Goal: Transaction & Acquisition: Purchase product/service

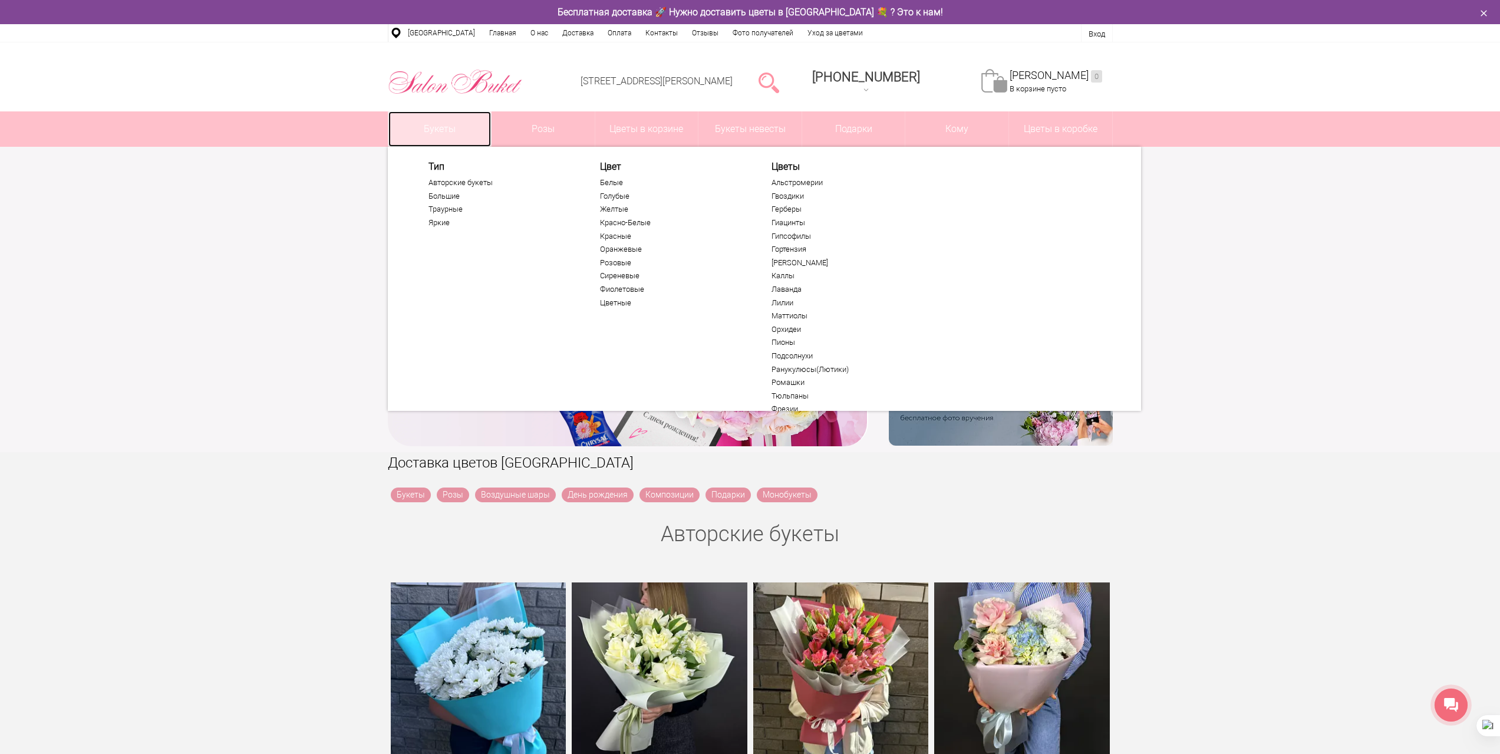
click at [442, 127] on link "Букеты" at bounding box center [439, 128] width 103 height 35
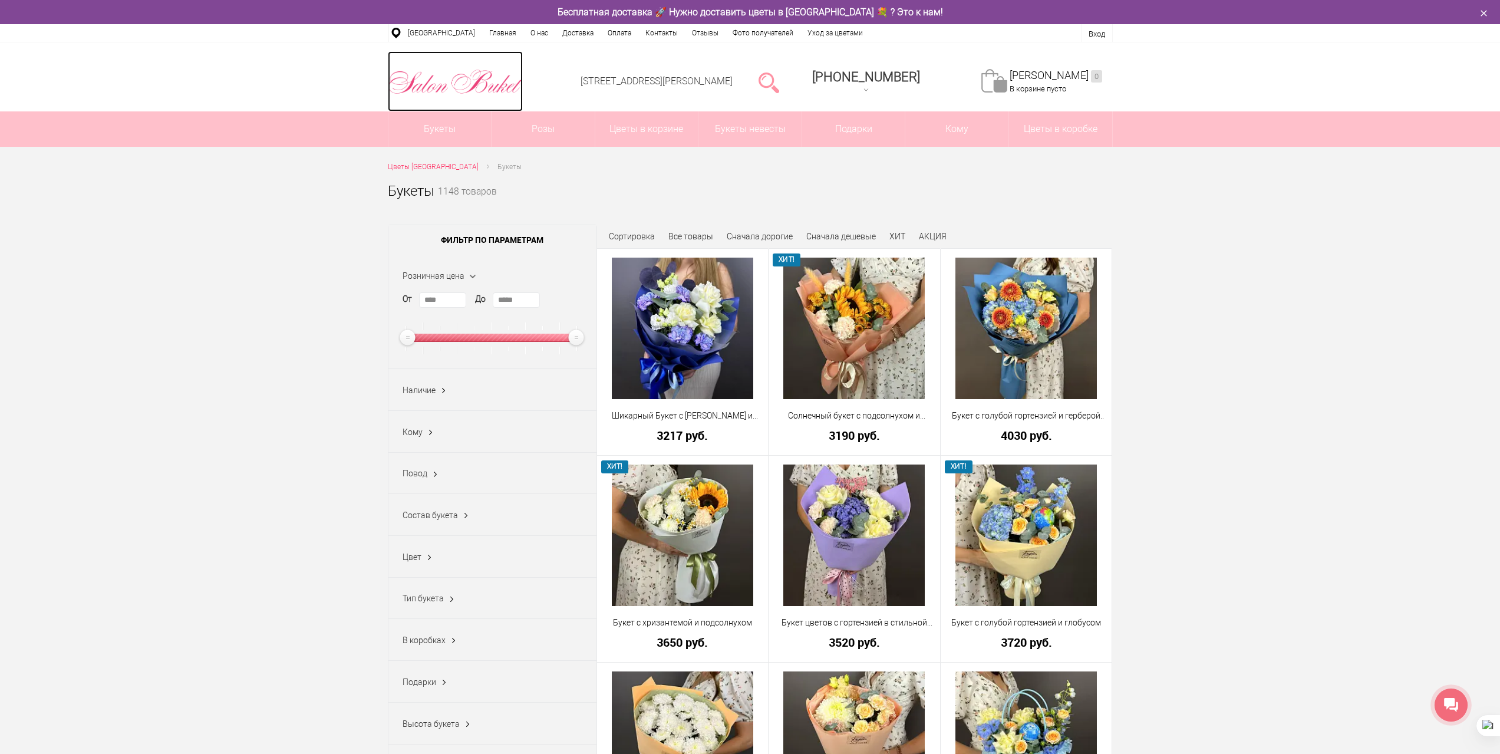
click at [473, 78] on img at bounding box center [455, 82] width 135 height 31
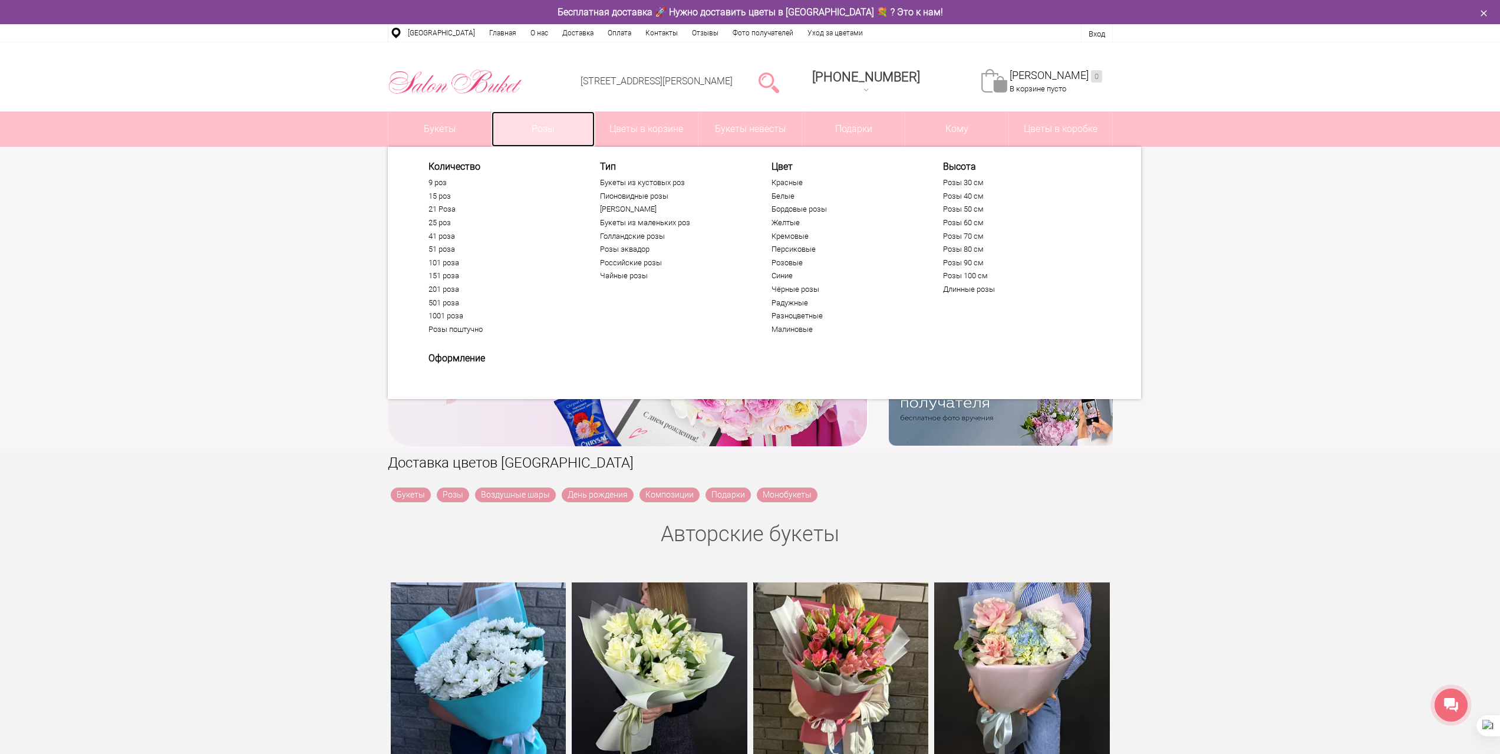
click at [546, 128] on link "Розы" at bounding box center [543, 128] width 103 height 35
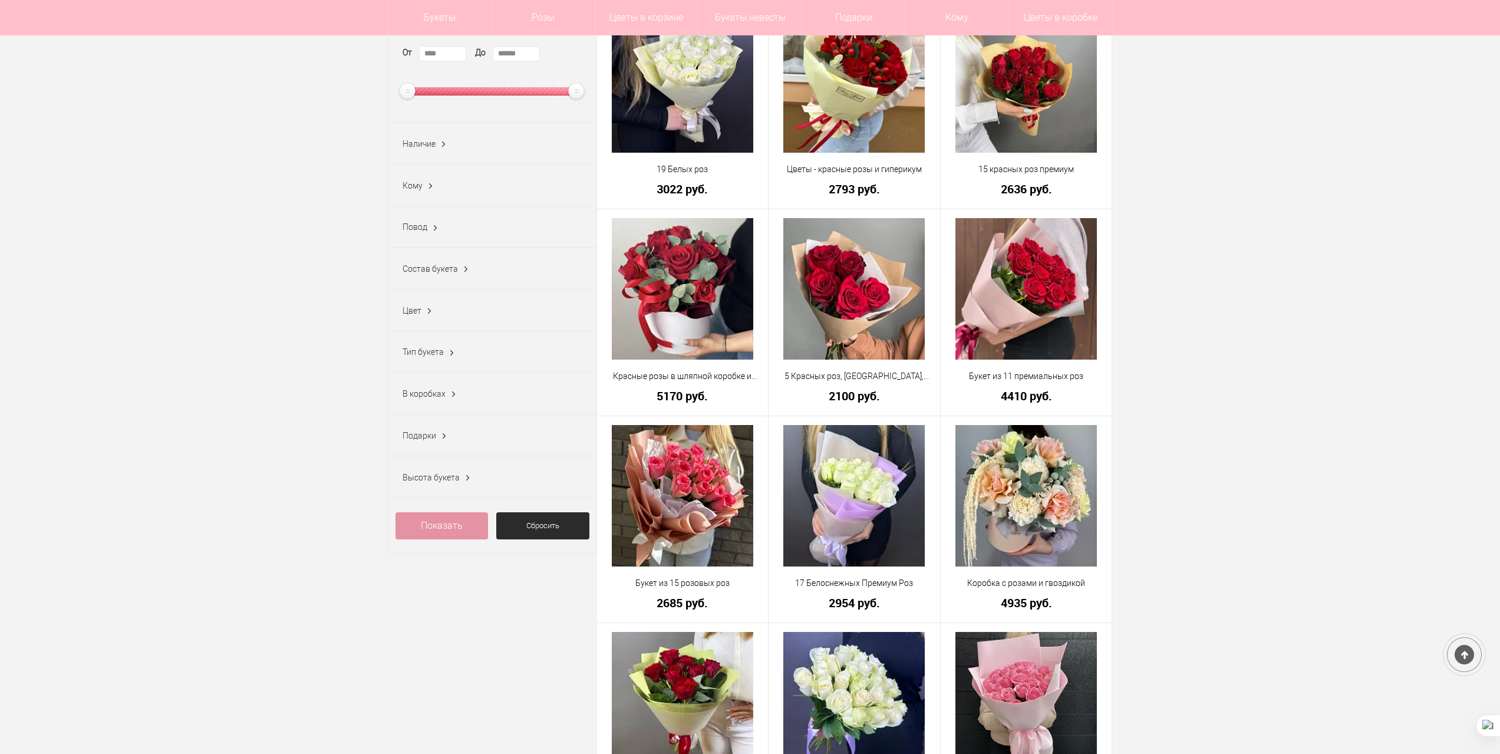
scroll to position [236, 0]
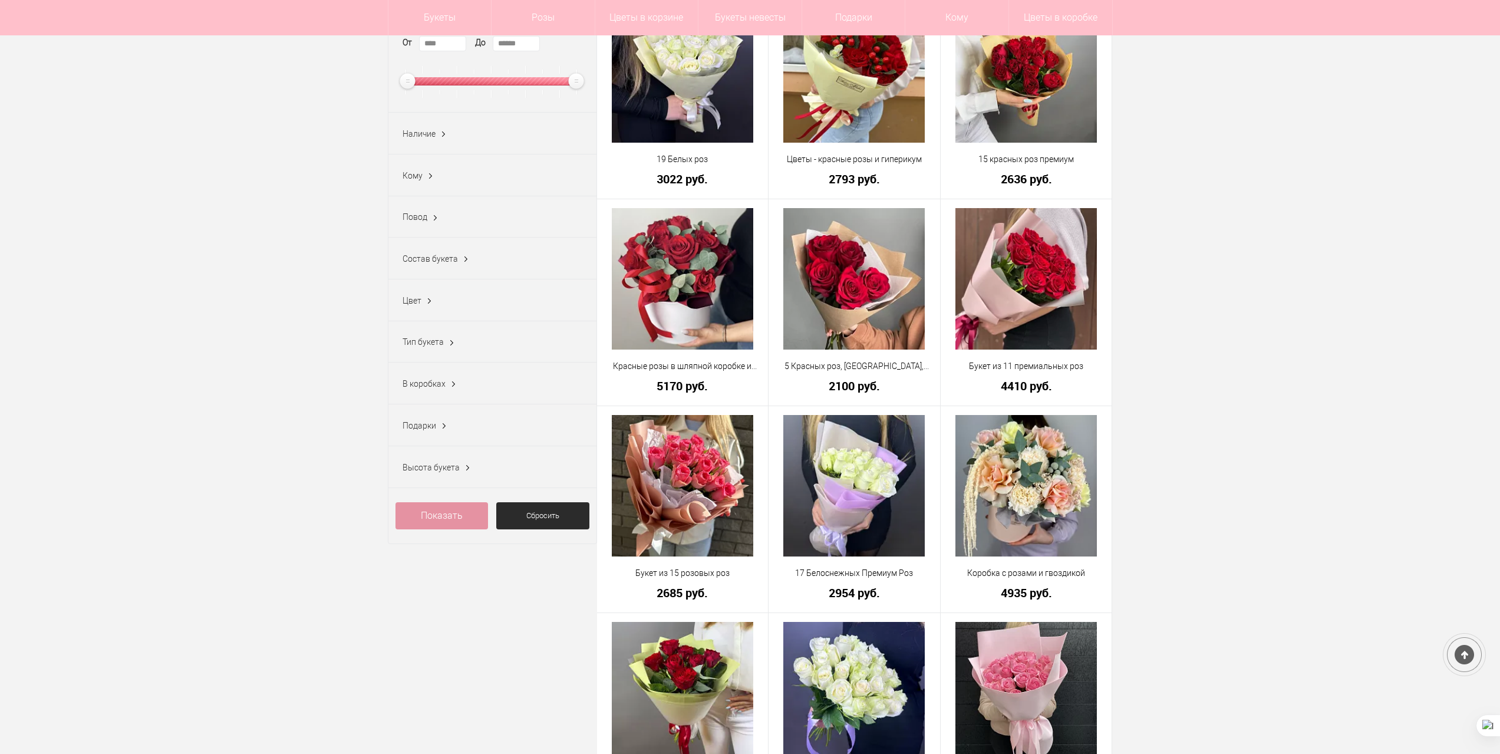
click at [427, 136] on span "Наличие" at bounding box center [419, 133] width 33 height 9
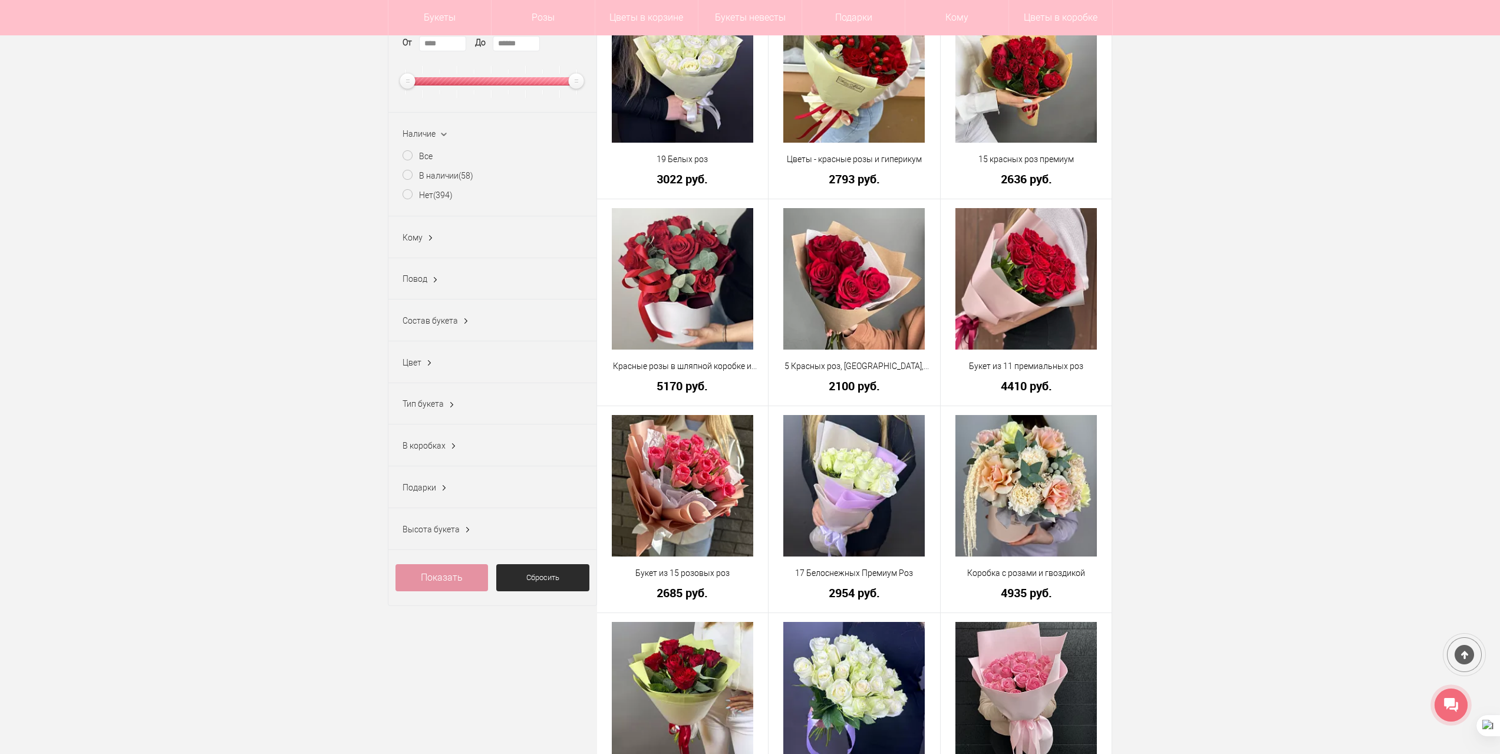
click at [427, 136] on span "Наличие" at bounding box center [419, 133] width 33 height 9
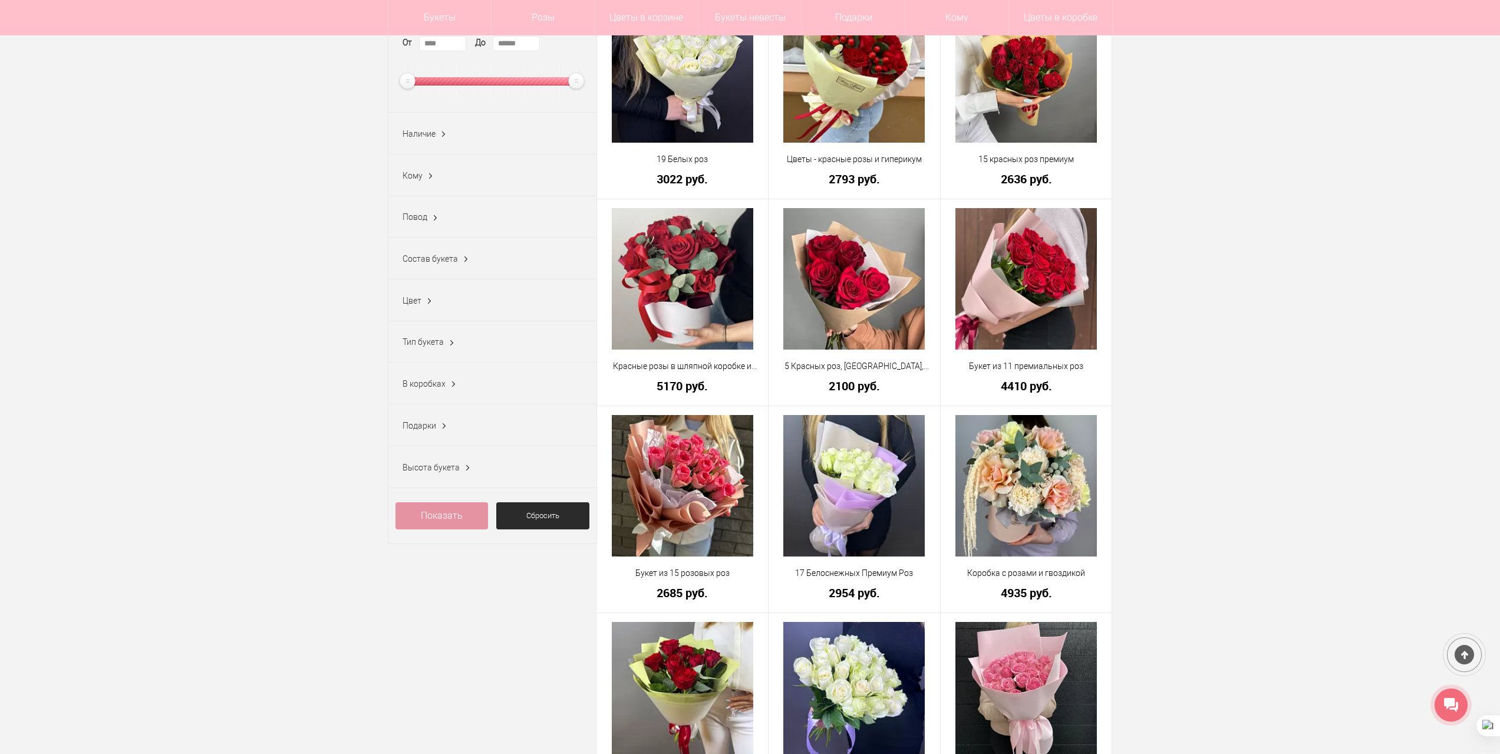
click at [424, 179] on ins at bounding box center [430, 176] width 12 height 15
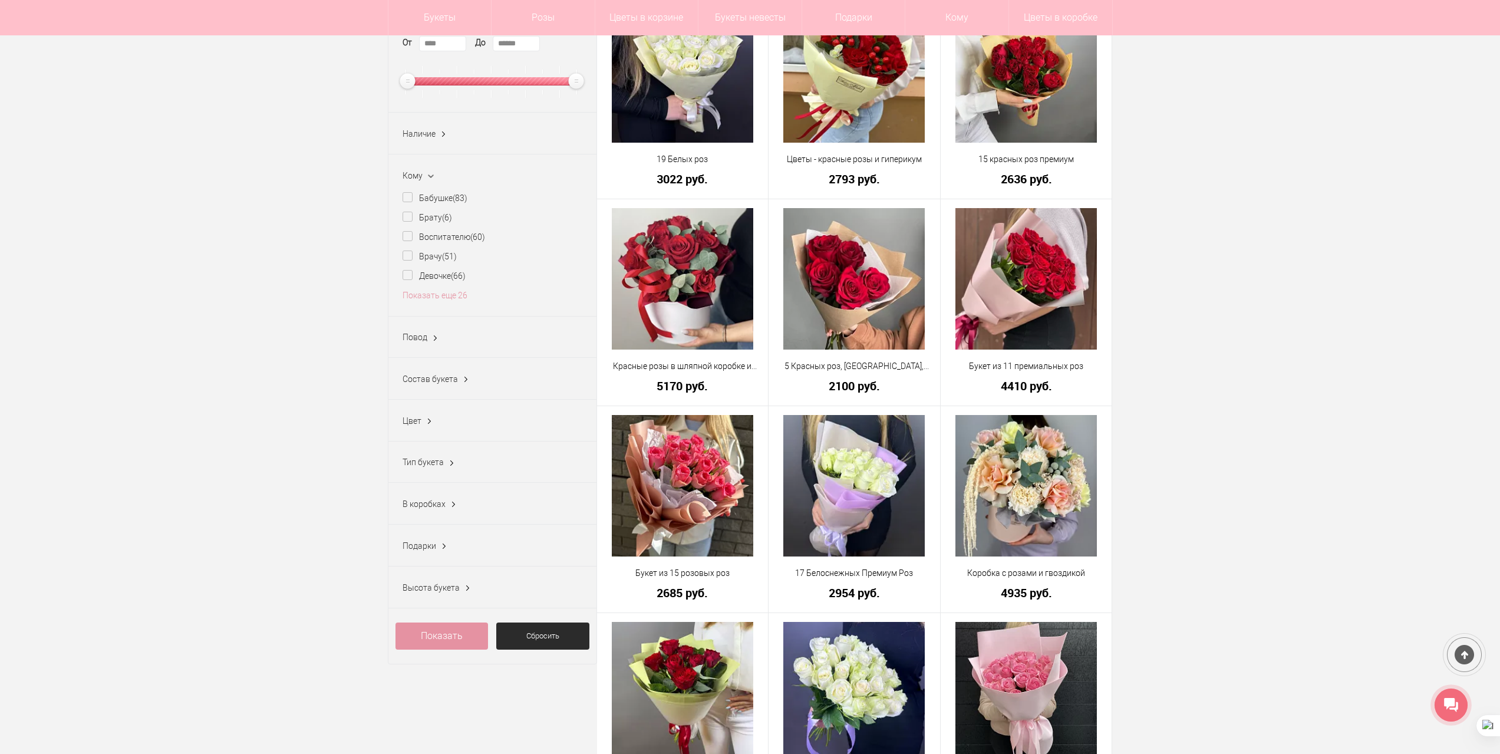
click at [427, 179] on ins at bounding box center [430, 176] width 15 height 12
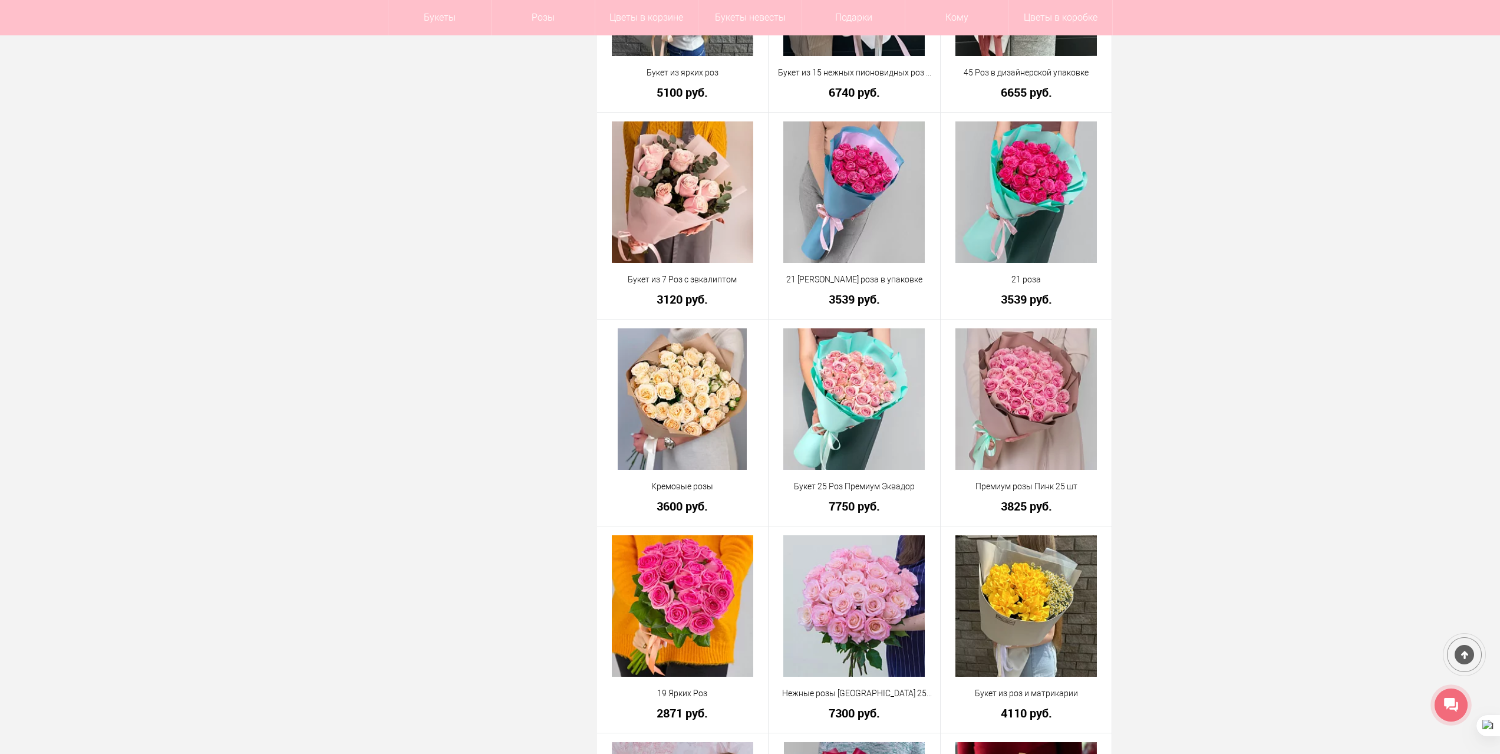
scroll to position [1356, 0]
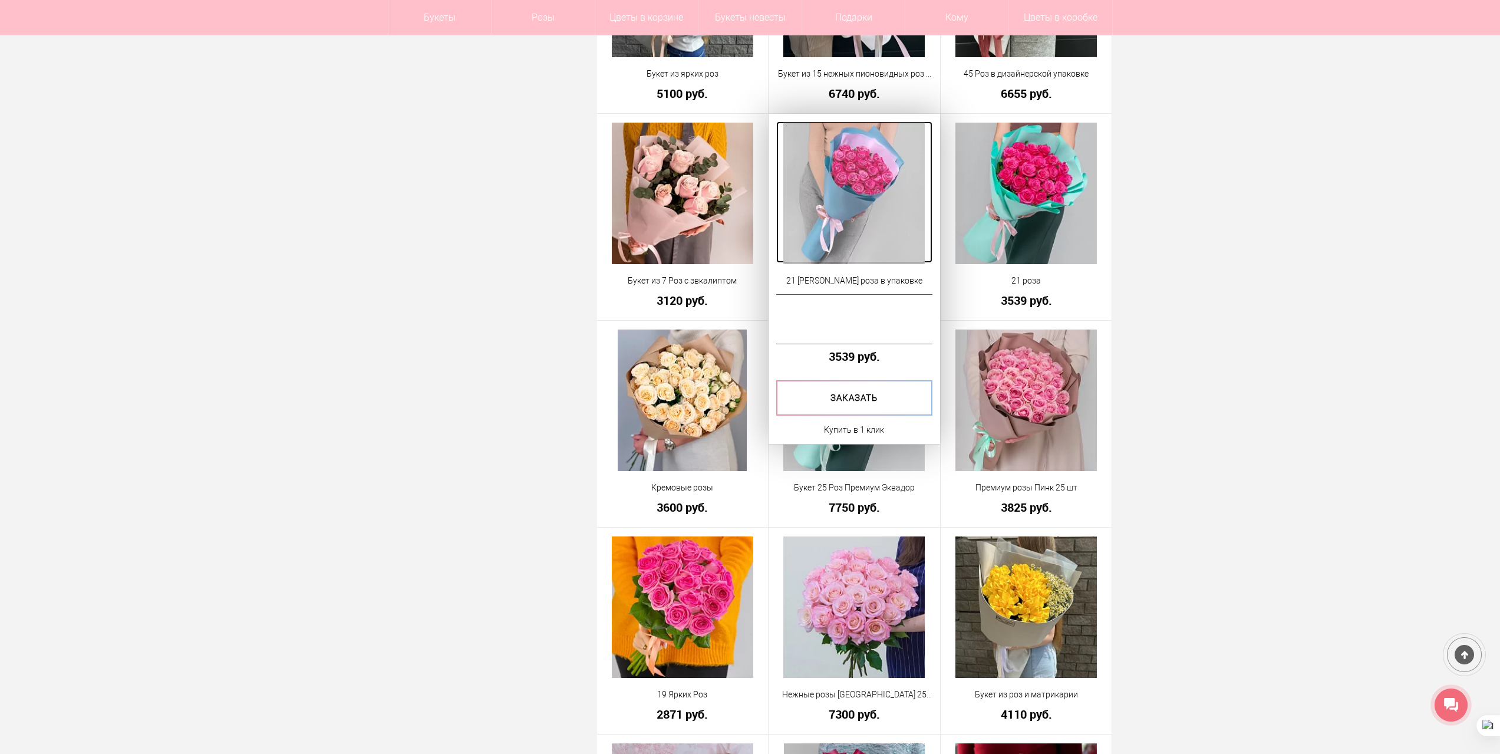
click at [856, 173] on img at bounding box center [853, 193] width 141 height 141
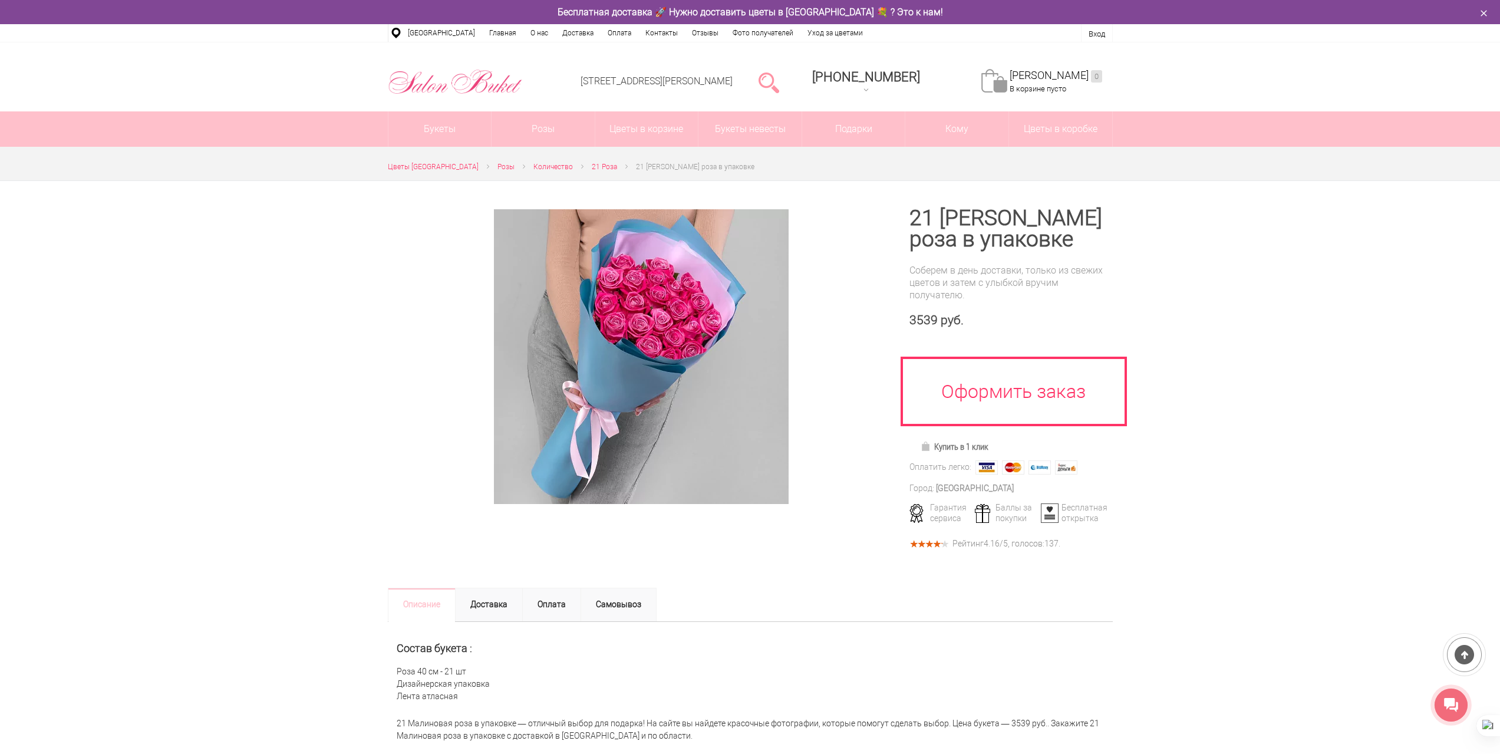
scroll to position [236, 0]
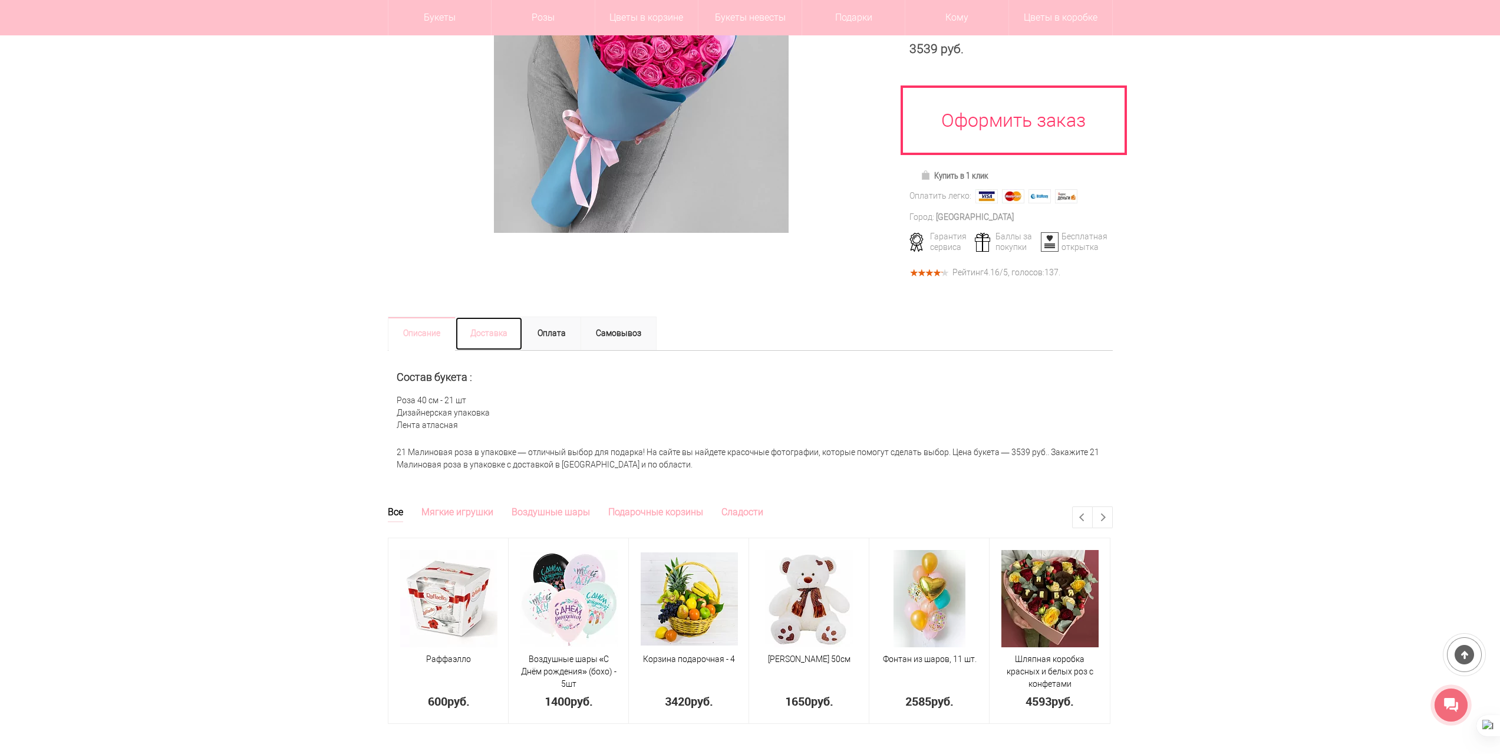
click at [497, 333] on link "Доставка" at bounding box center [489, 334] width 68 height 34
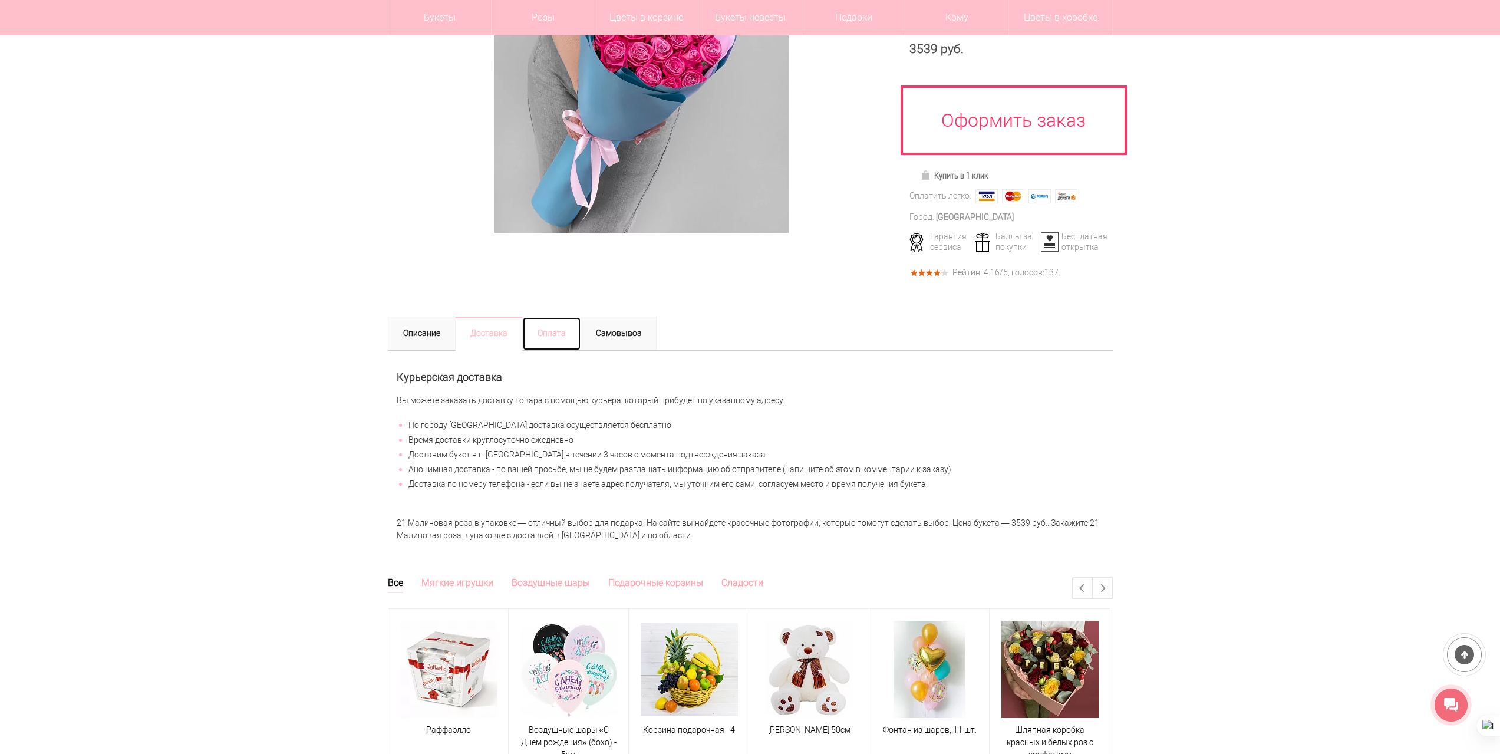
click at [549, 334] on link "Оплата" at bounding box center [551, 334] width 59 height 34
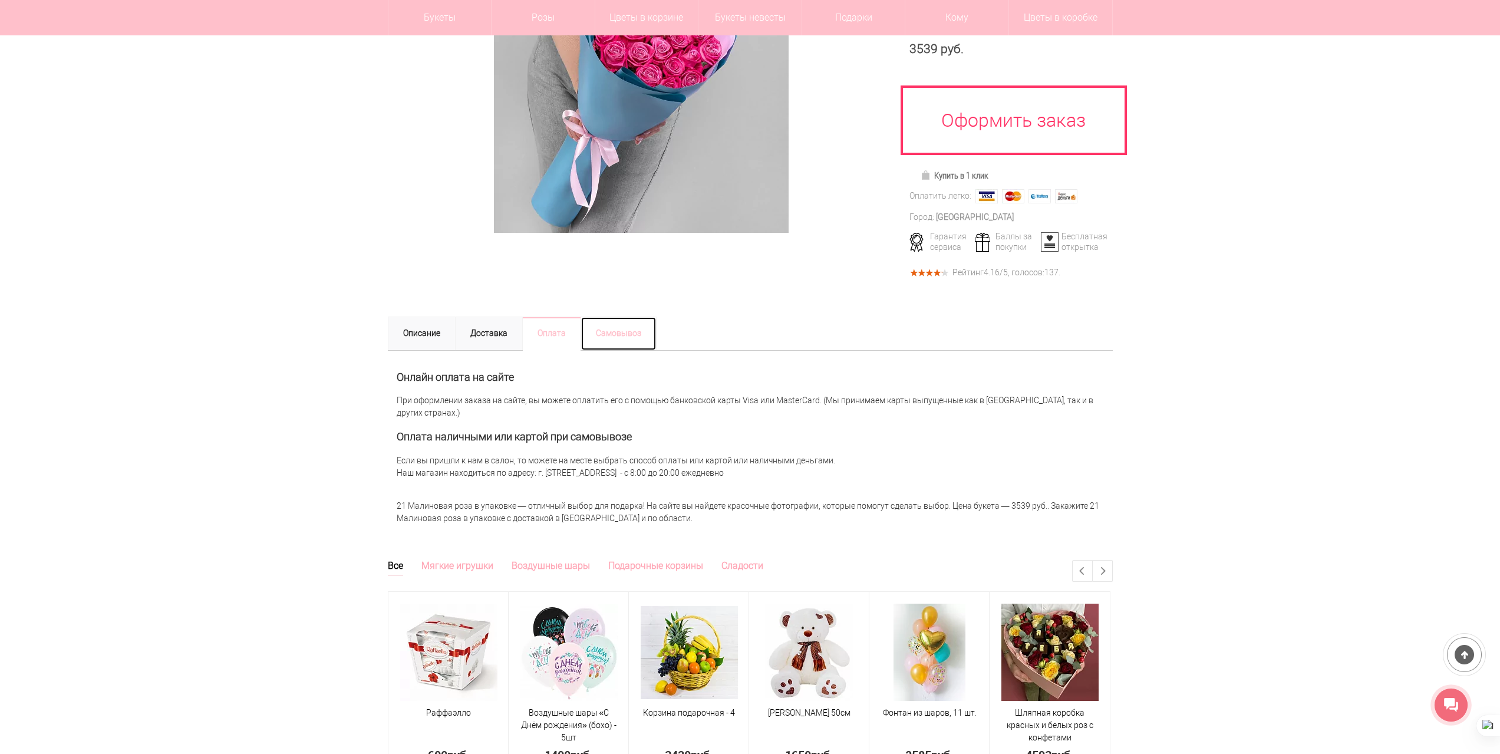
click at [614, 334] on link "Самовывоз" at bounding box center [619, 334] width 76 height 34
